Goal: Contribute content

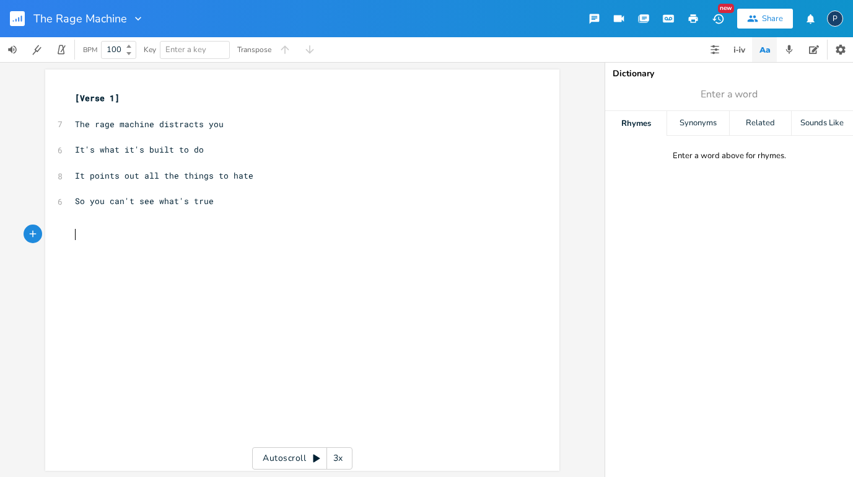
scroll to position [0, 86]
click at [182, 199] on span "So you can't see what's true" at bounding box center [144, 200] width 139 height 11
click at [226, 196] on pre "So you can't see what's true" at bounding box center [296, 201] width 447 height 13
type textarea "The rage machine is clever"
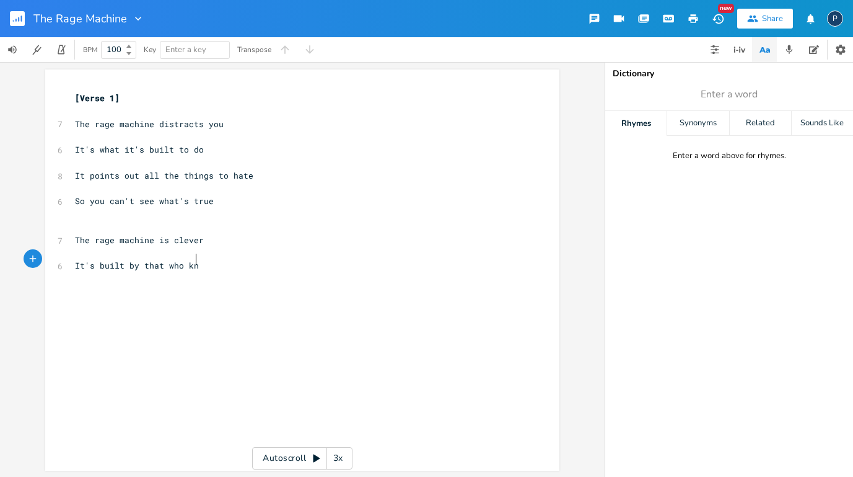
type textarea "It's built by that who know"
type textarea "That they're the reason you"
type textarea "r life sucks"
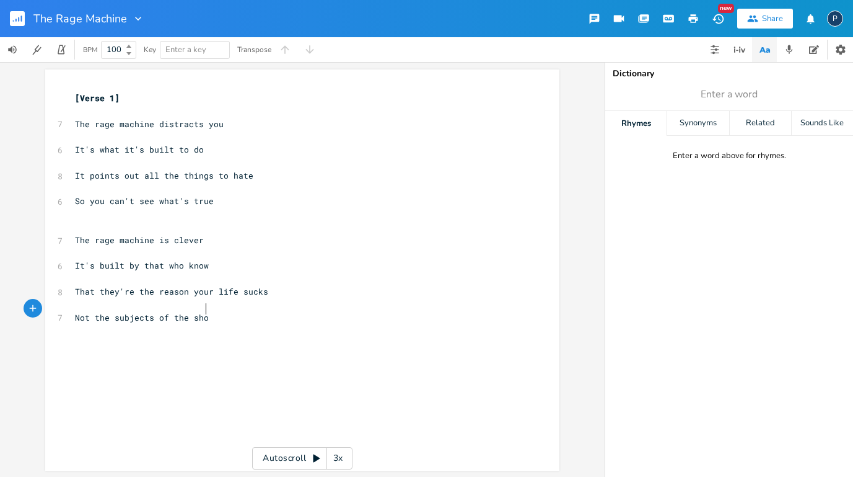
type textarea "Not the subjects of the show"
click at [262, 323] on pre "​" at bounding box center [296, 329] width 447 height 13
click at [134, 349] on pre "​" at bounding box center [296, 355] width 447 height 13
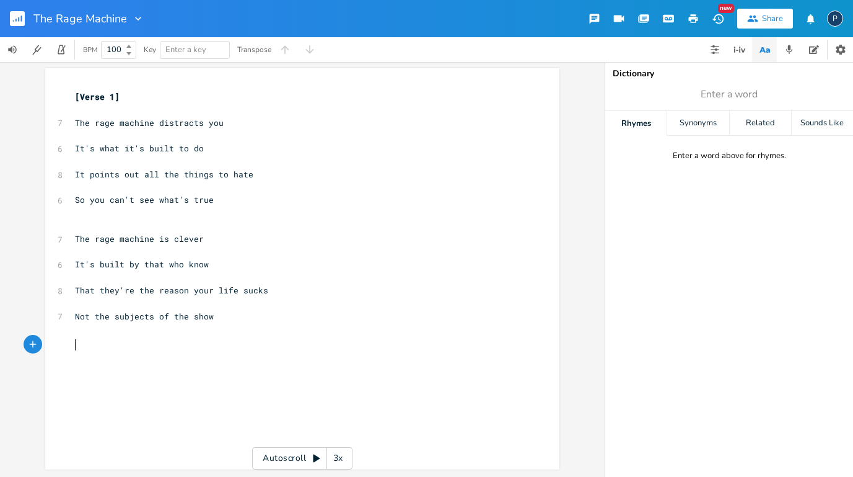
scroll to position [1, 0]
type textarea "The fi"
type textarea "ox is in the henhour"
type textarea "se"
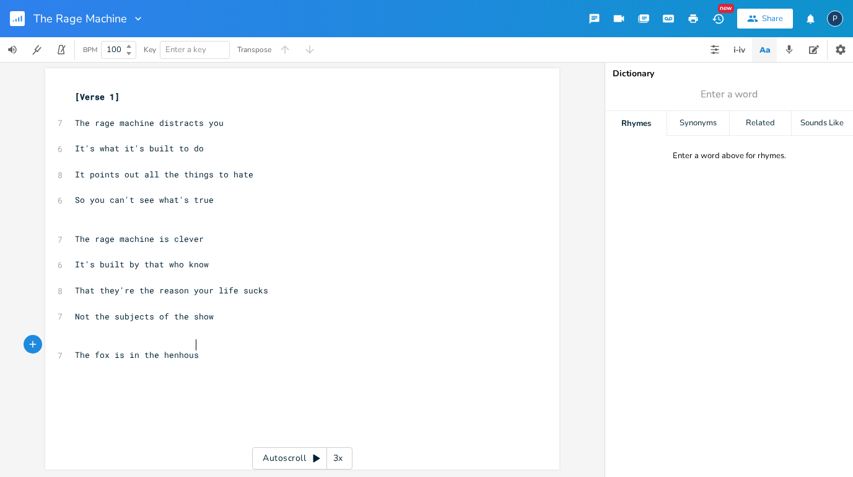
scroll to position [0, 6]
type textarea "It's there for blood"
type textarea "The fox is in the [GEOGRAPHIC_DATA]"
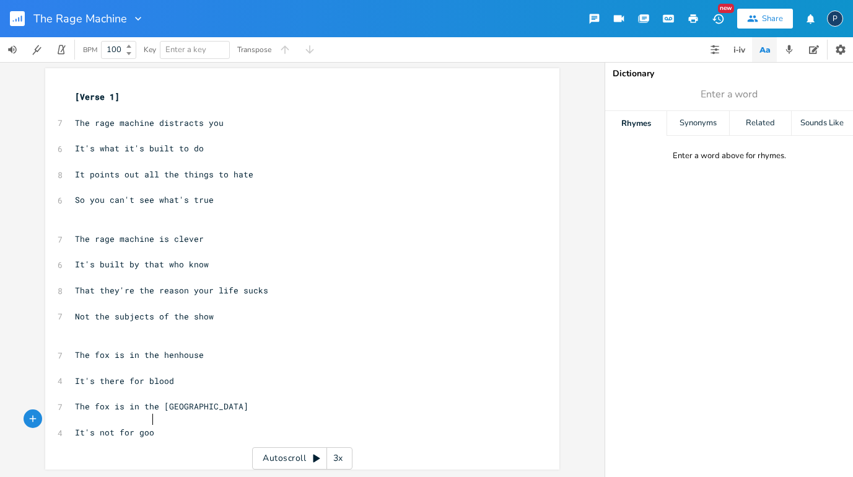
scroll to position [0, 48]
type textarea "It's not for good"
type input "blood"
click at [745, 91] on span "blood" at bounding box center [729, 94] width 248 height 22
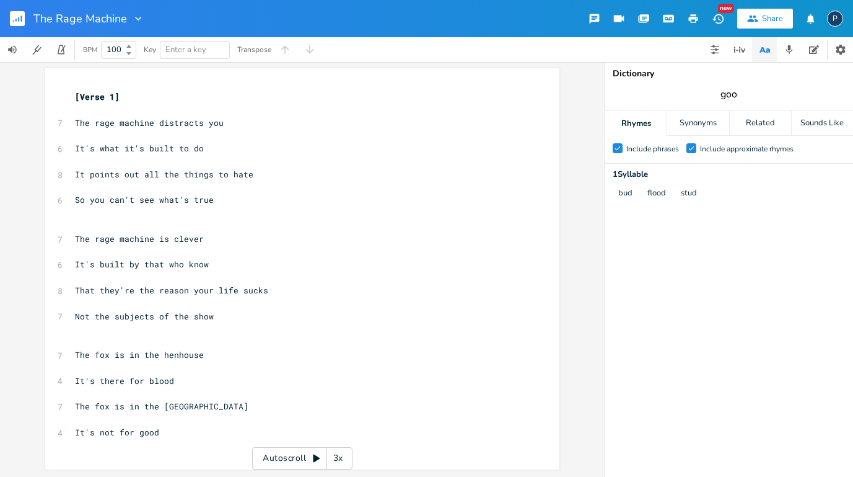
type input "good"
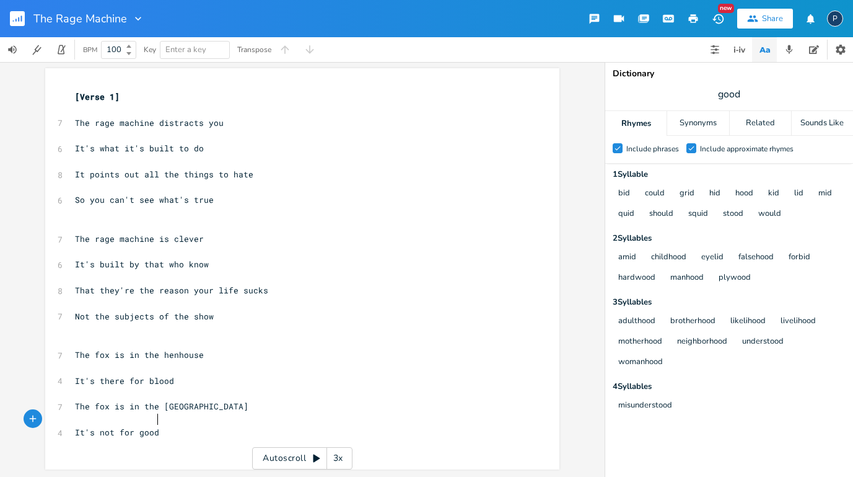
click at [176, 426] on pre "It's not for good" at bounding box center [296, 432] width 447 height 13
click at [160, 426] on pre "It's not for good" at bounding box center [296, 432] width 447 height 13
type textarea "ot for good"
drag, startPoint x: 160, startPoint y: 420, endPoint x: 66, endPoint y: 423, distance: 94.2
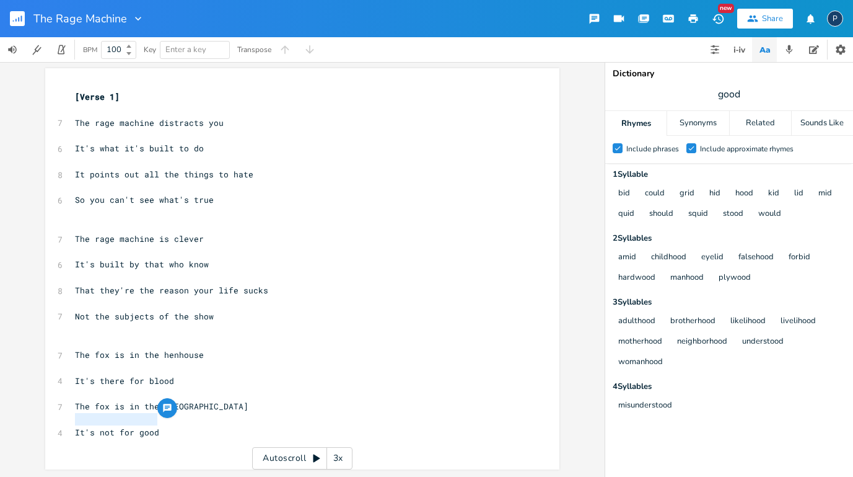
click at [66, 423] on div "It's not for good x [Verse 1] ​ 7 The rage machine distracts you ​ 6 It's what …" at bounding box center [302, 268] width 514 height 401
type textarea "Claiming for the greater good"
click at [181, 426] on span "Claiming for the greater good" at bounding box center [147, 431] width 144 height 11
click at [138, 441] on div "x [Verse 1] ​ 7 The rage machine distracts you ​ 6 It's what it's built to do ​…" at bounding box center [312, 280] width 478 height 385
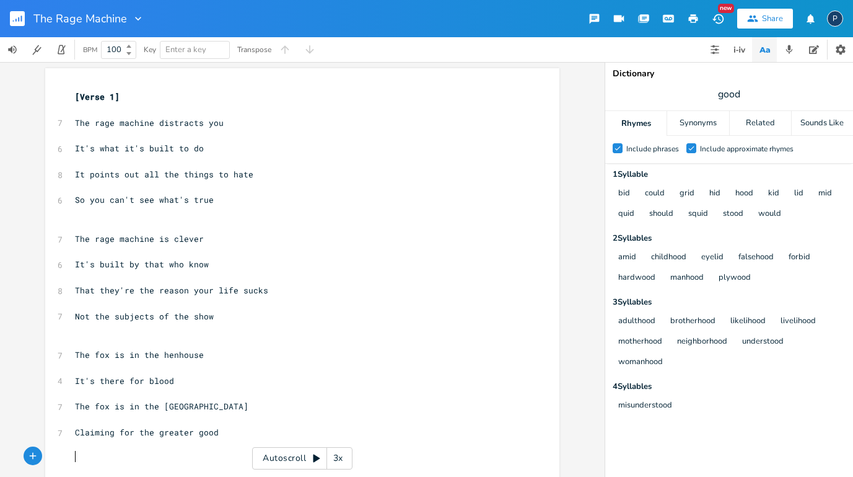
scroll to position [3, 0]
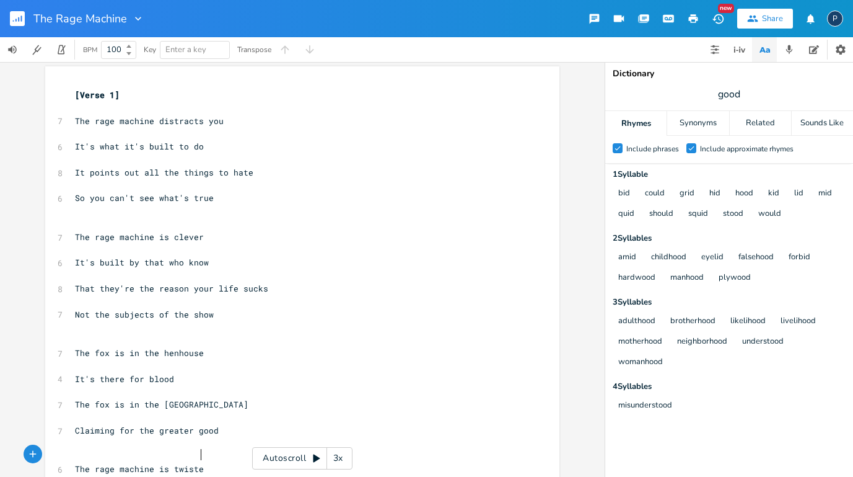
type textarea "The rage machine is twisted"
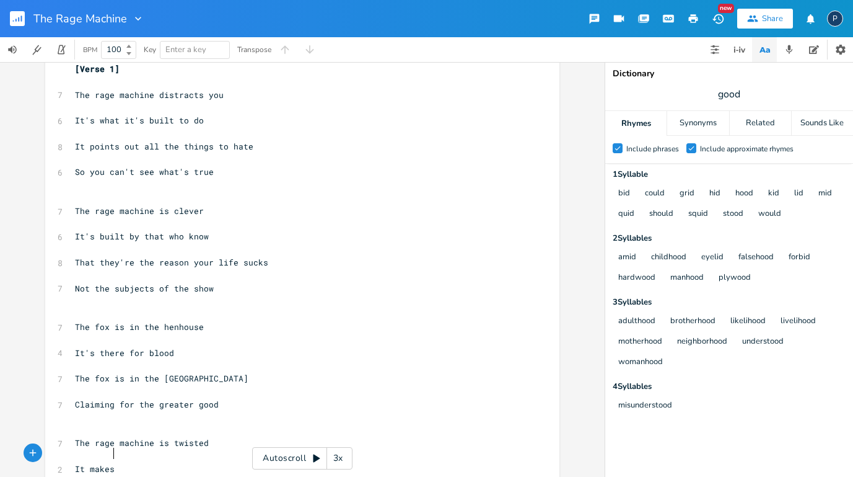
scroll to position [0, 27]
type textarea "It makes"
type textarea "hides news behind headlines"
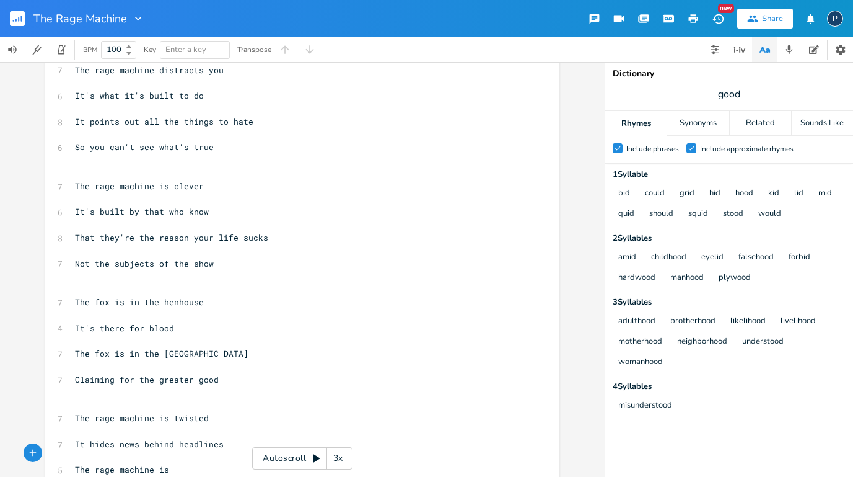
scroll to position [0, 63]
type textarea "The rage machine is"
click at [755, 97] on span "good" at bounding box center [729, 94] width 248 height 22
type input "twisted"
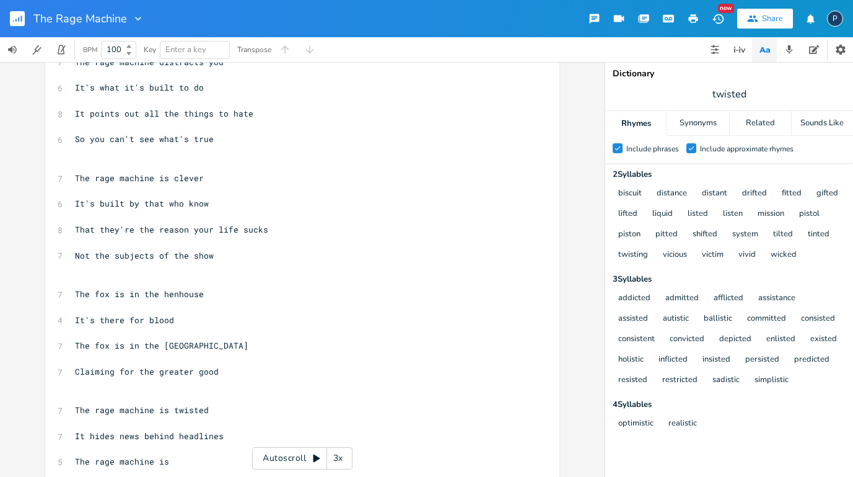
scroll to position [61, 0]
click at [207, 455] on pre "The rage machine is" at bounding box center [296, 461] width 447 height 13
type textarea "wicked"
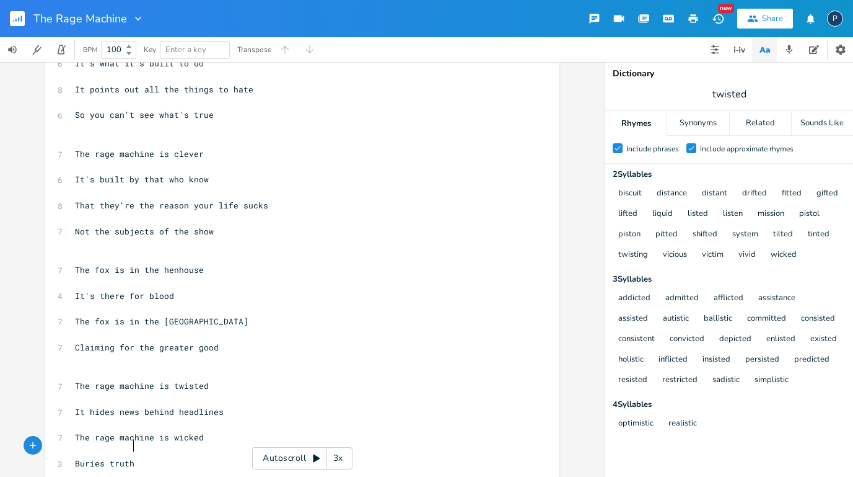
scroll to position [0, 38]
type textarea "Buries truth beneath the lies"
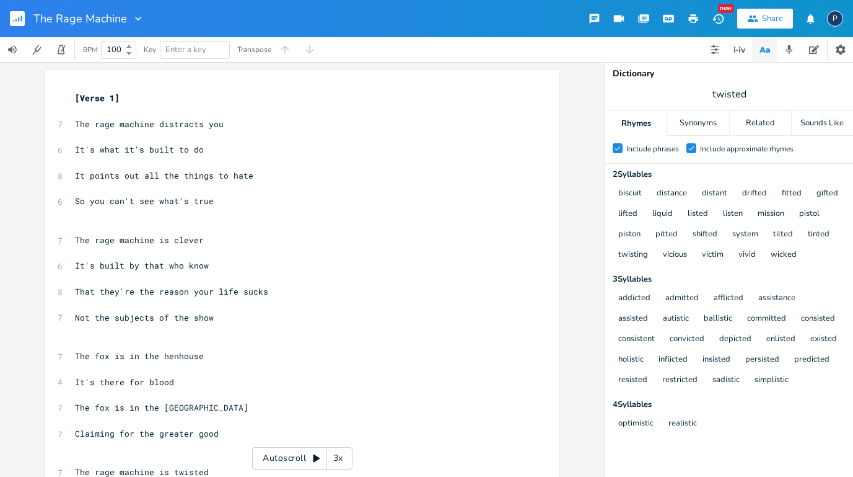
scroll to position [0, 0]
click at [356, 285] on pre "That they're the reason your life sucks" at bounding box center [296, 291] width 447 height 13
